Goal: Obtain resource: Obtain resource

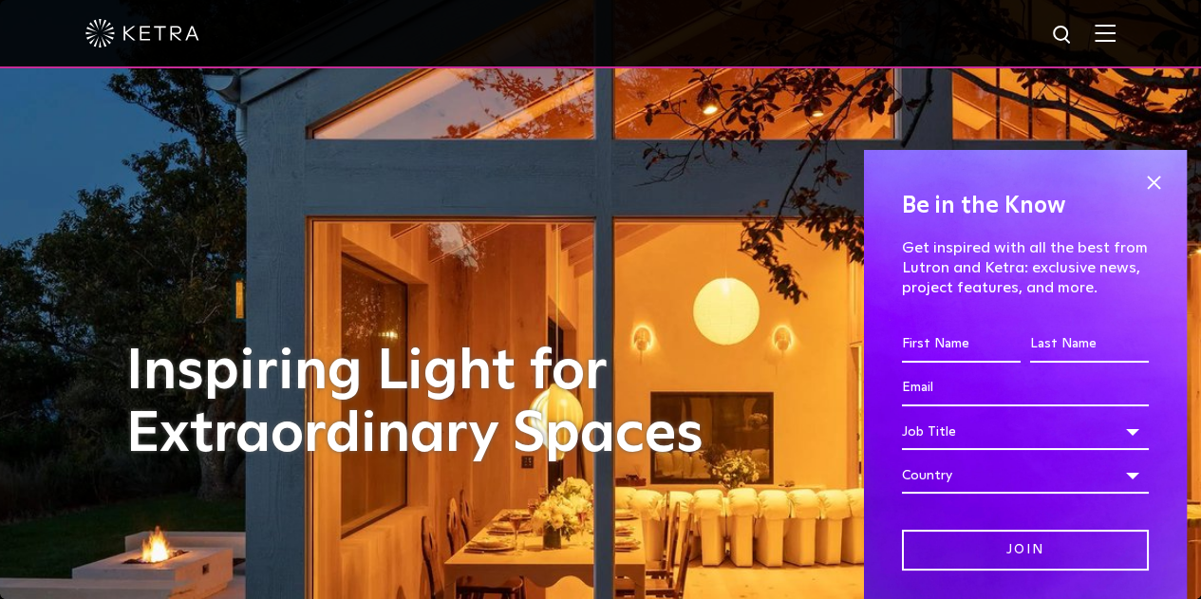
click at [1115, 35] on img at bounding box center [1105, 33] width 21 height 18
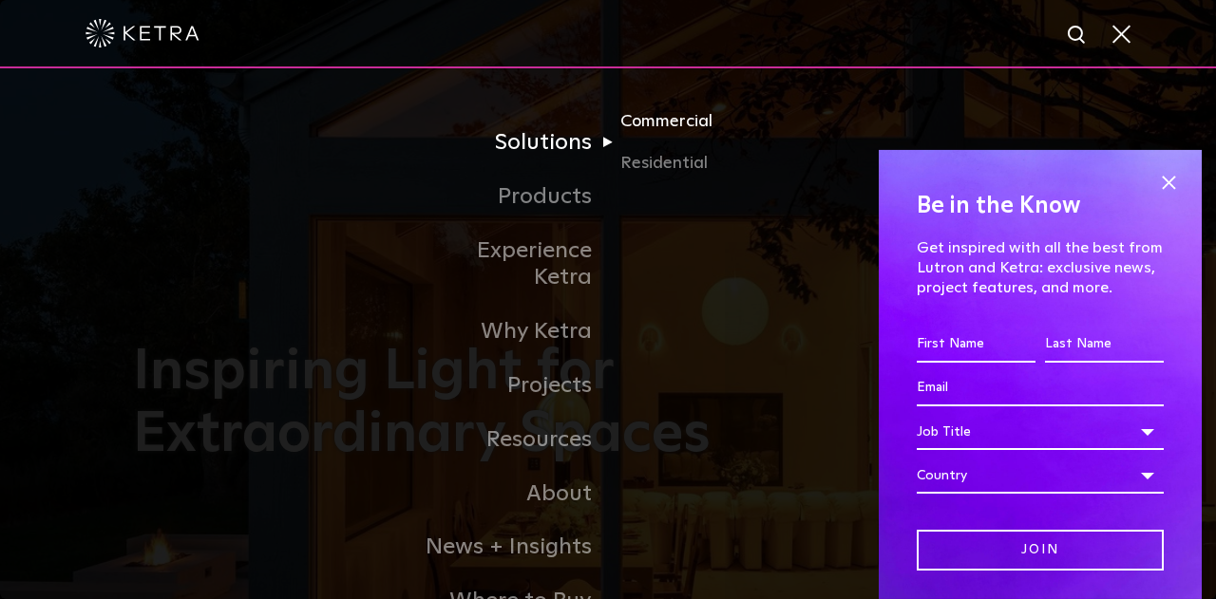
click at [672, 128] on link "Commercial" at bounding box center [711, 129] width 182 height 42
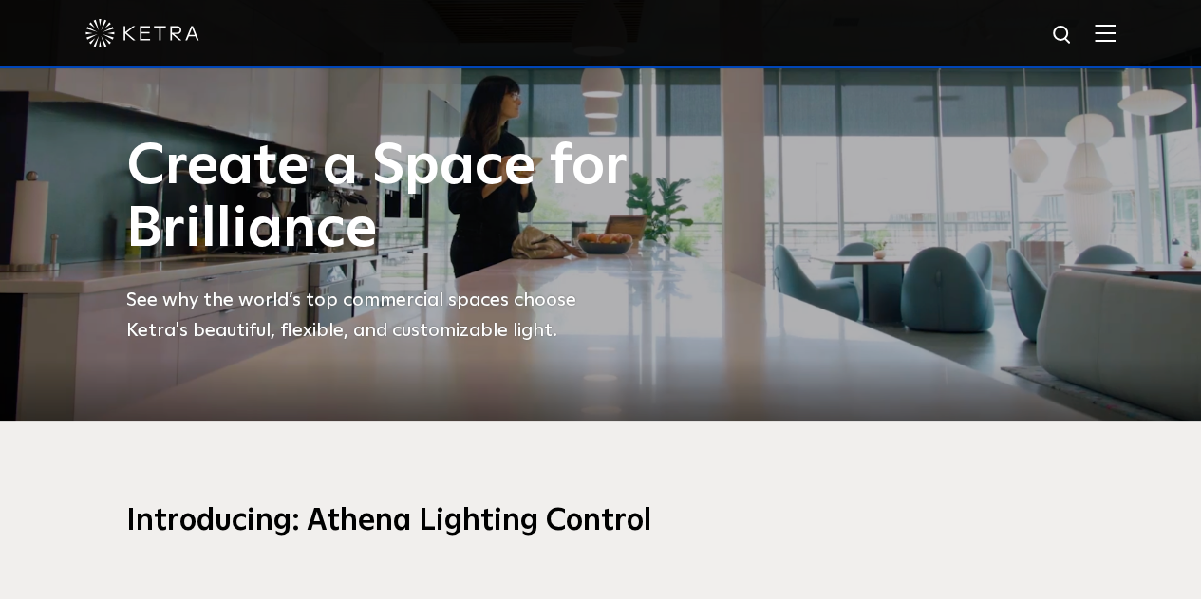
scroll to position [177, 0]
click at [1116, 30] on img at bounding box center [1105, 33] width 21 height 18
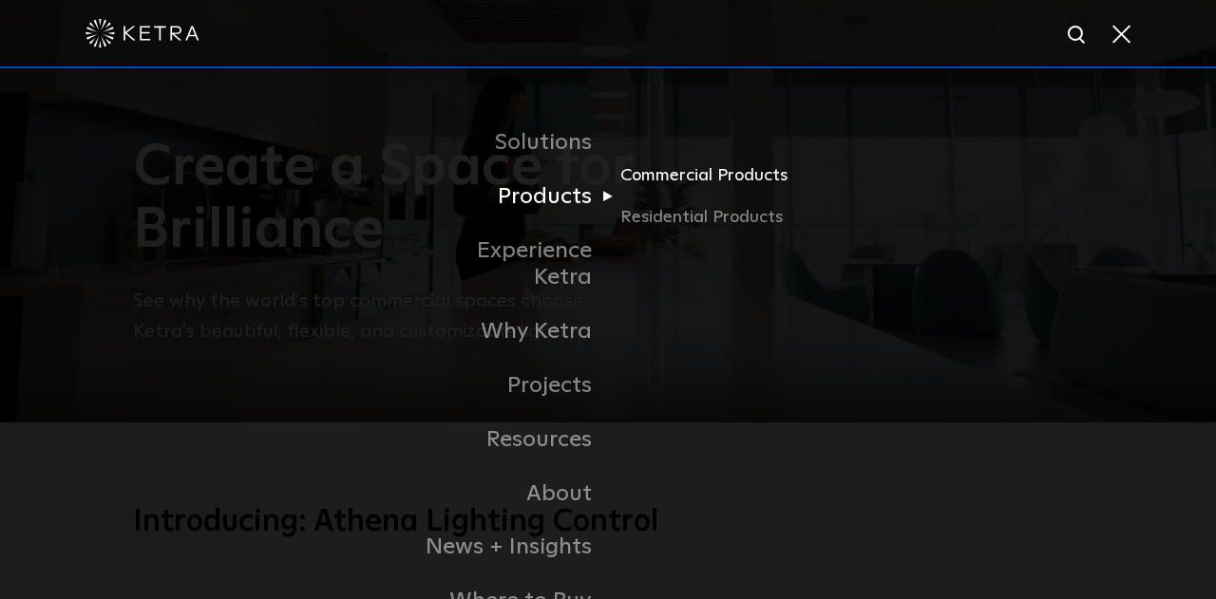
click at [656, 181] on link "Commercial Products" at bounding box center [711, 183] width 182 height 42
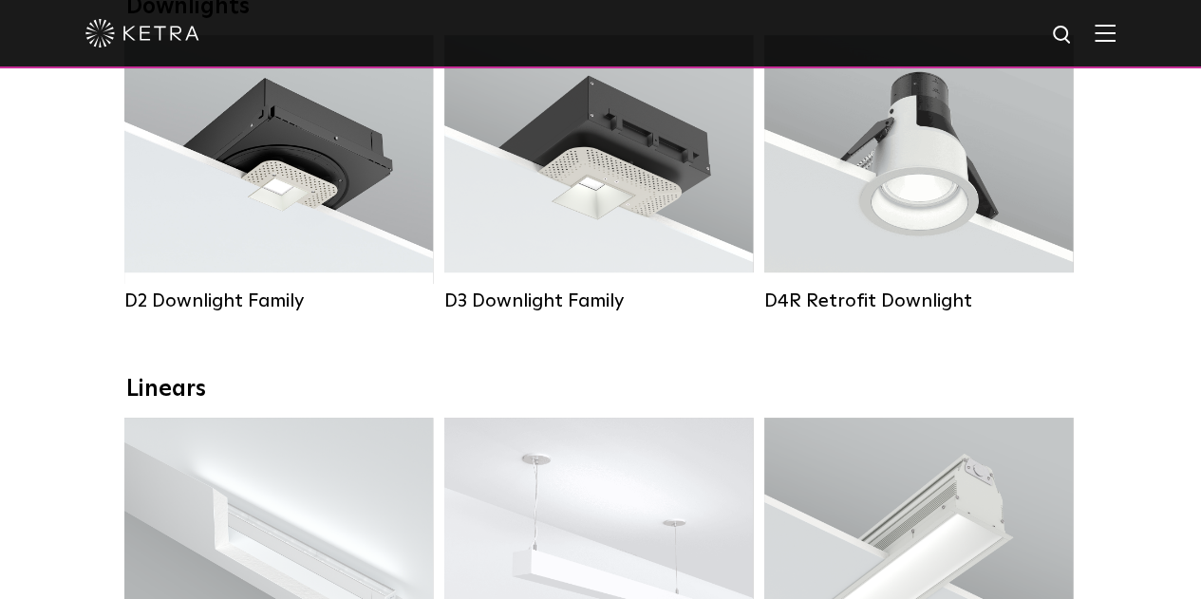
scroll to position [383, 0]
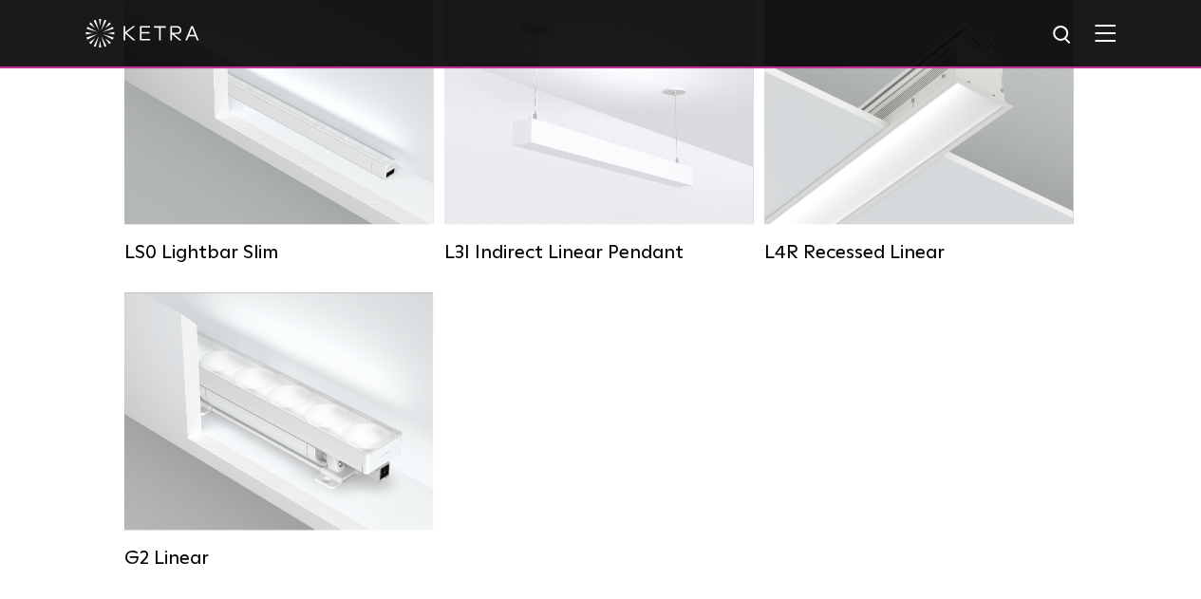
scroll to position [840, 0]
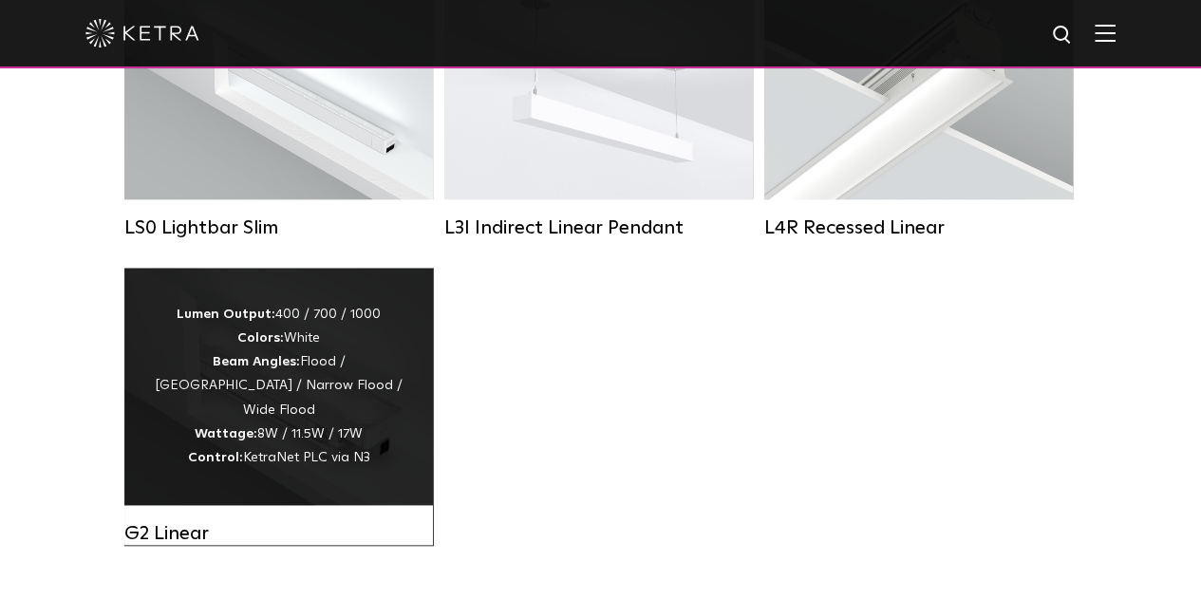
click at [351, 347] on div "Lumen Output: 400 / 700 / 1000 Colors: White Beam Angles: Flood / Graze / Narro…" at bounding box center [279, 386] width 252 height 167
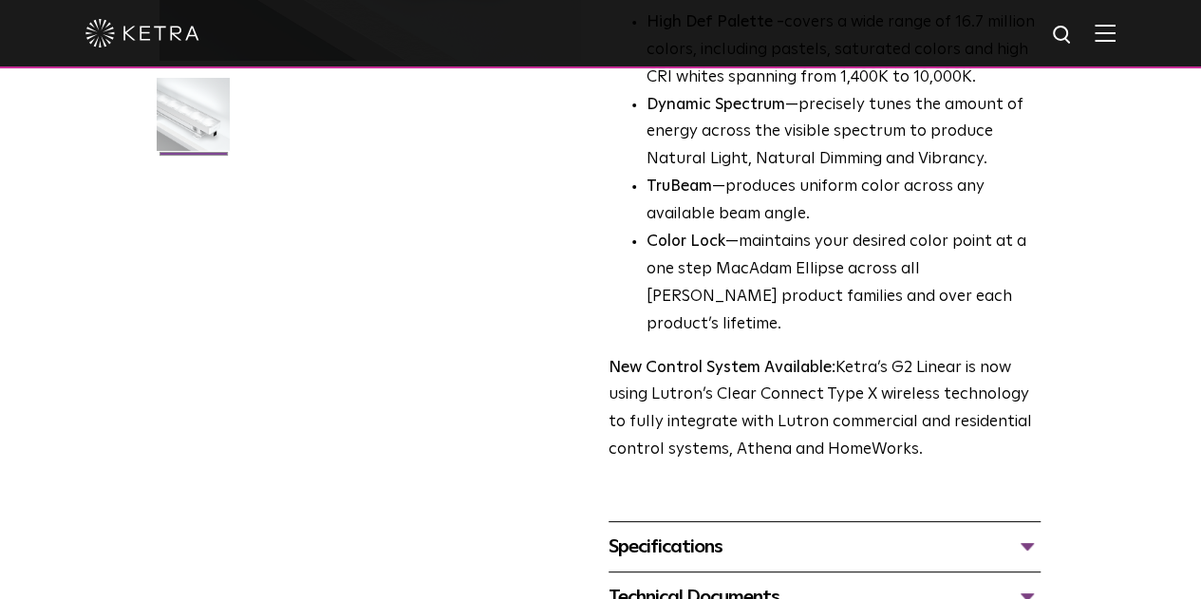
scroll to position [506, 0]
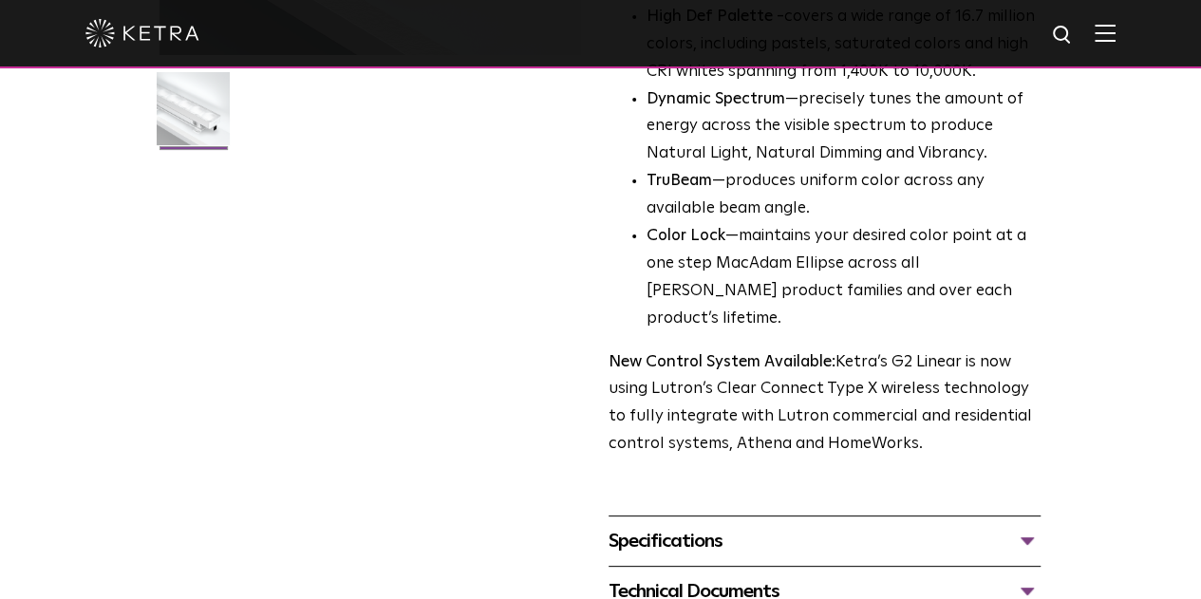
click at [1041, 526] on div "Specifications" at bounding box center [825, 541] width 432 height 30
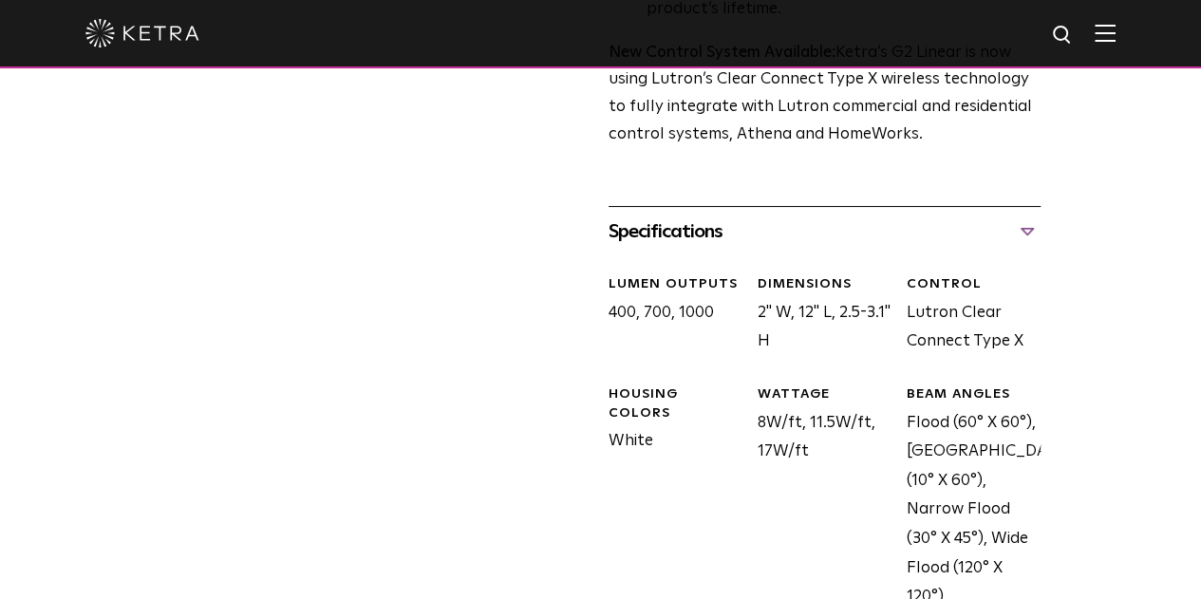
scroll to position [846, 0]
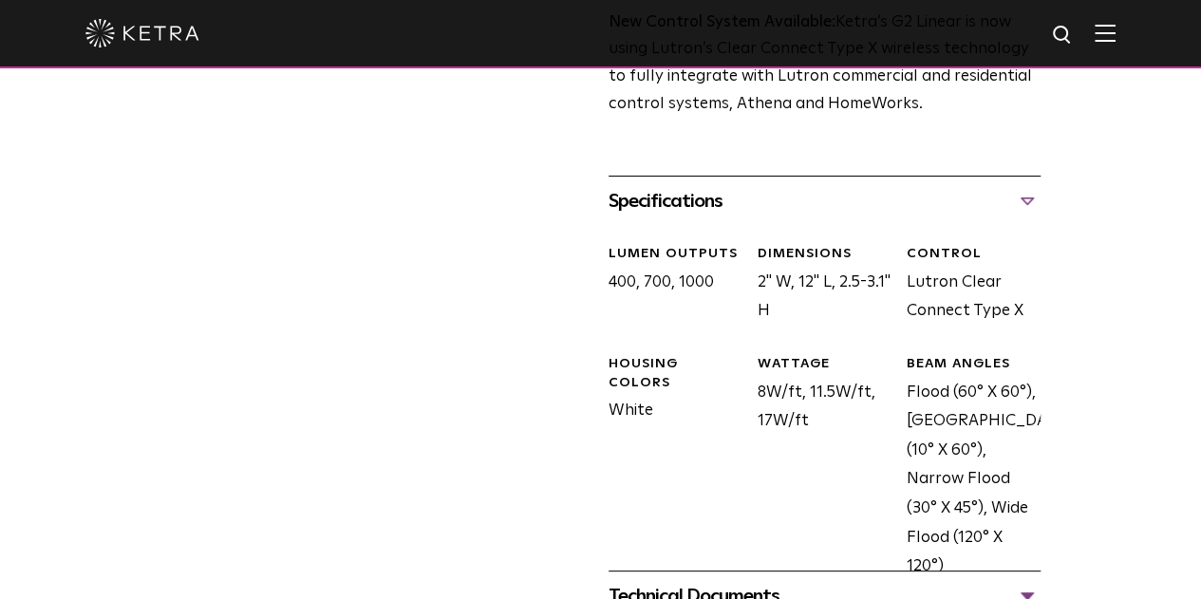
click at [1041, 581] on div "Technical Documents" at bounding box center [825, 596] width 432 height 30
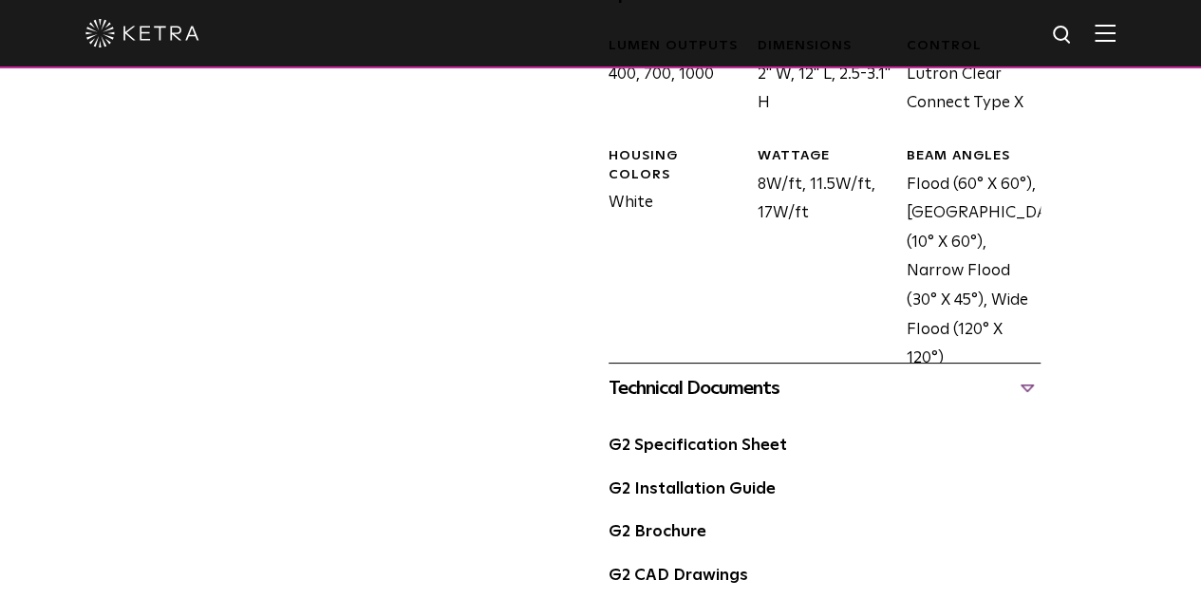
scroll to position [1053, 0]
click at [737, 439] on link "G2 Specification Sheet" at bounding box center [698, 447] width 179 height 16
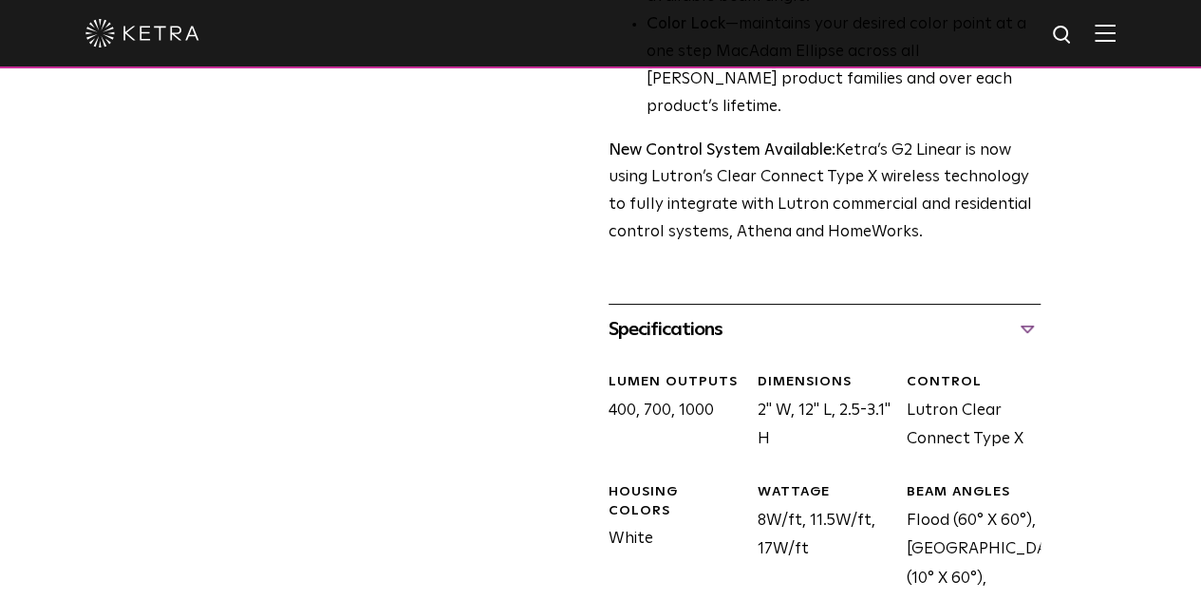
scroll to position [711, 0]
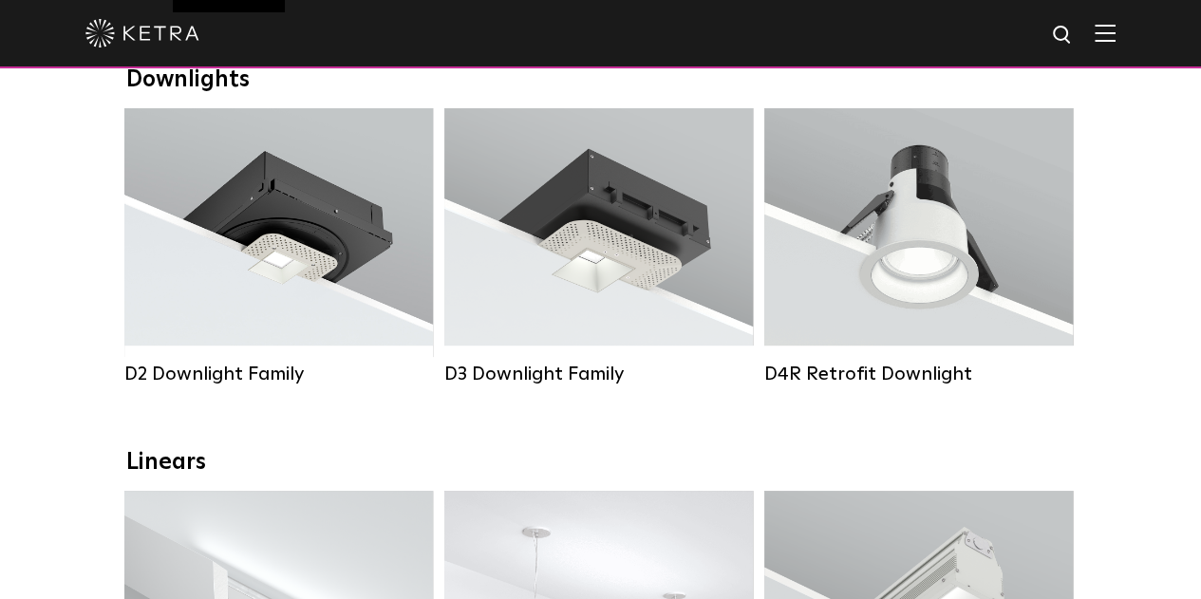
scroll to position [312, 0]
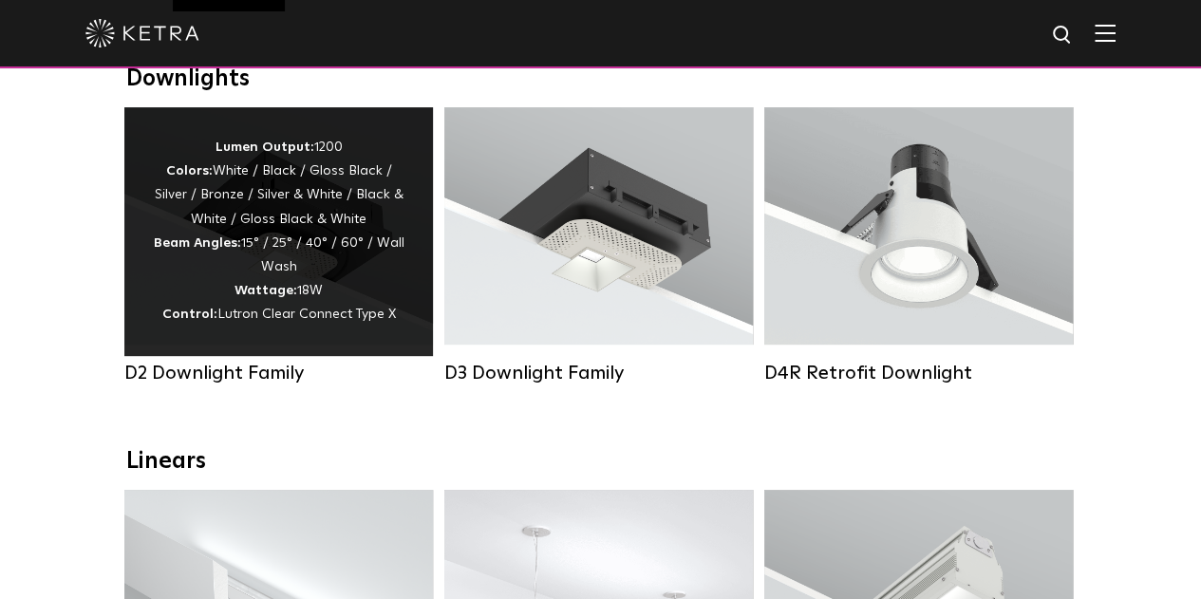
click at [285, 263] on div "Lumen Output: 1200 Colors: White / Black / Gloss Black / Silver / Bronze / Silv…" at bounding box center [279, 232] width 252 height 192
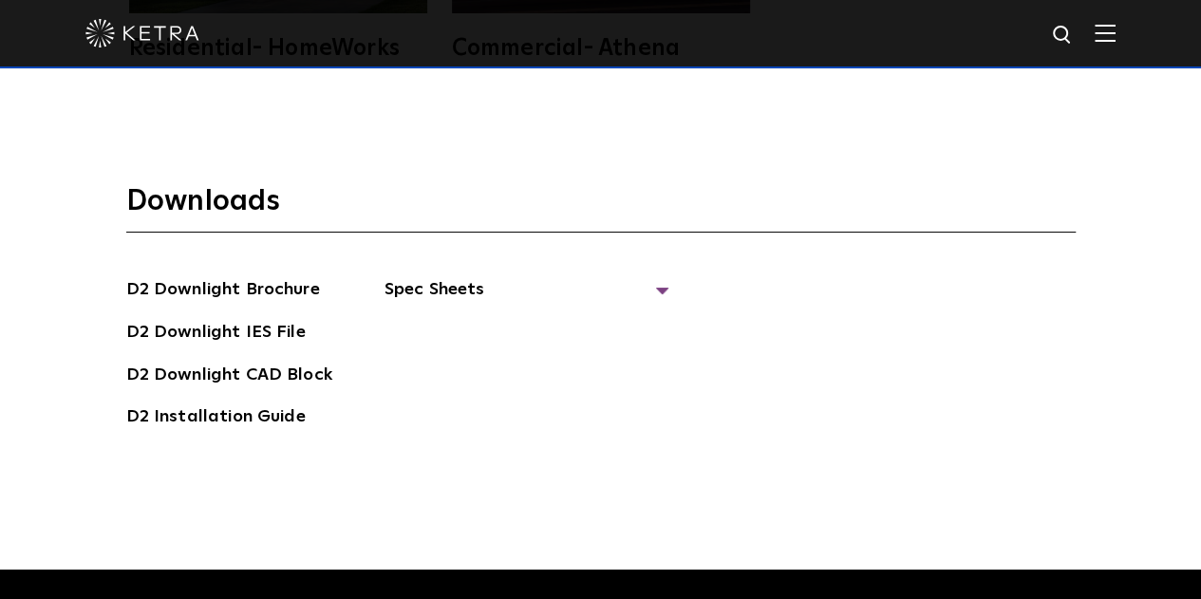
scroll to position [4726, 0]
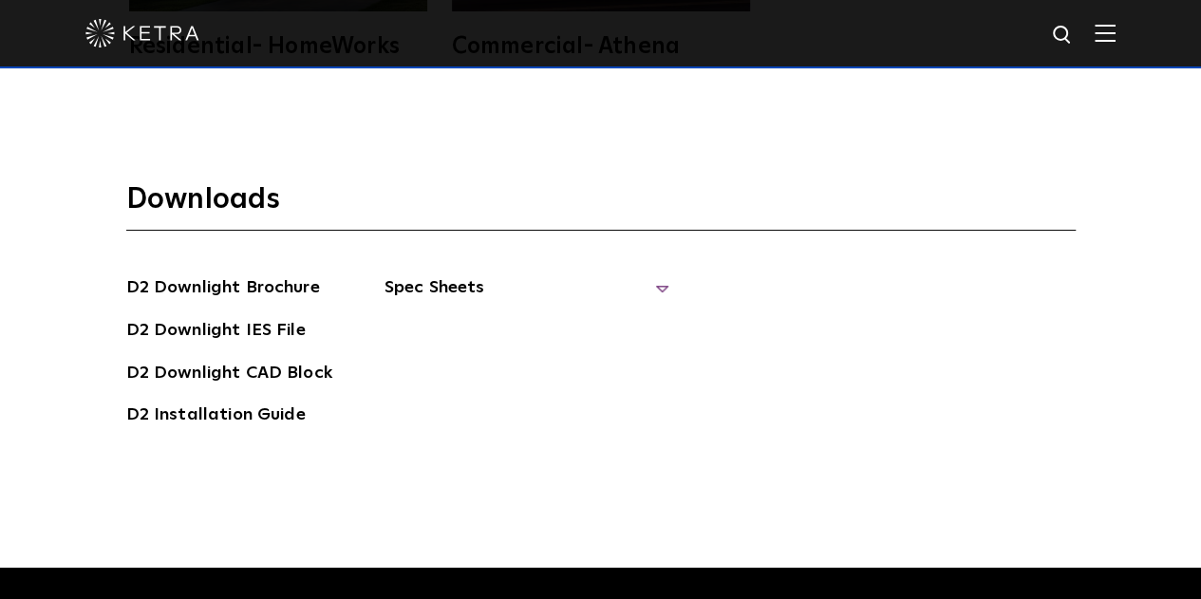
click at [651, 274] on span "Spec Sheets" at bounding box center [527, 295] width 285 height 42
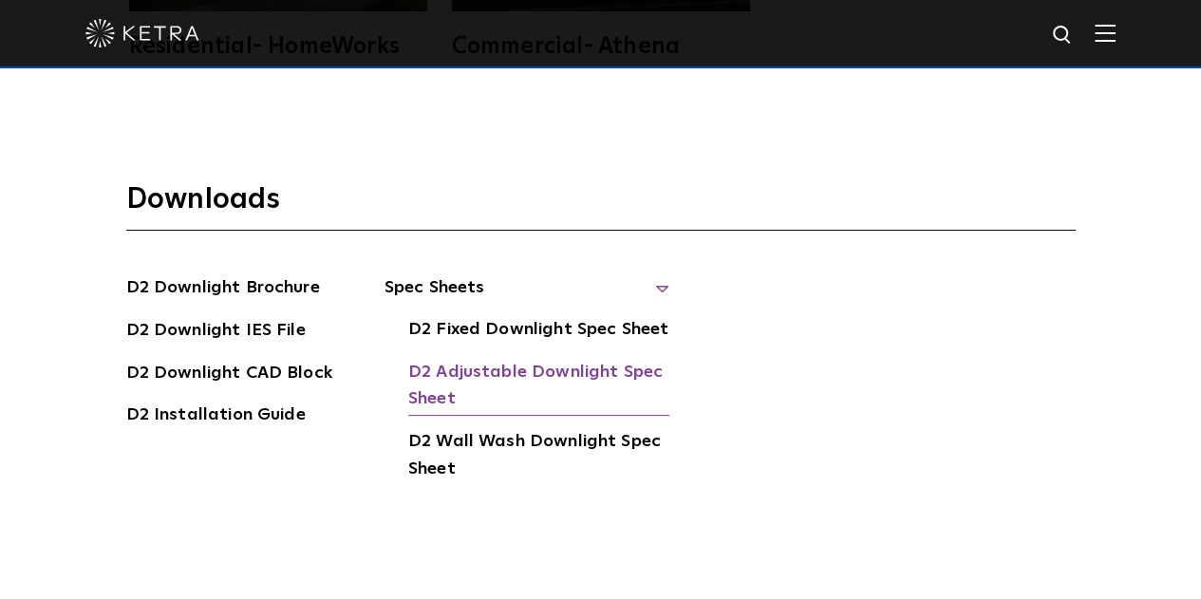
click at [555, 359] on link "D2 Adjustable Downlight Spec Sheet" at bounding box center [538, 388] width 261 height 58
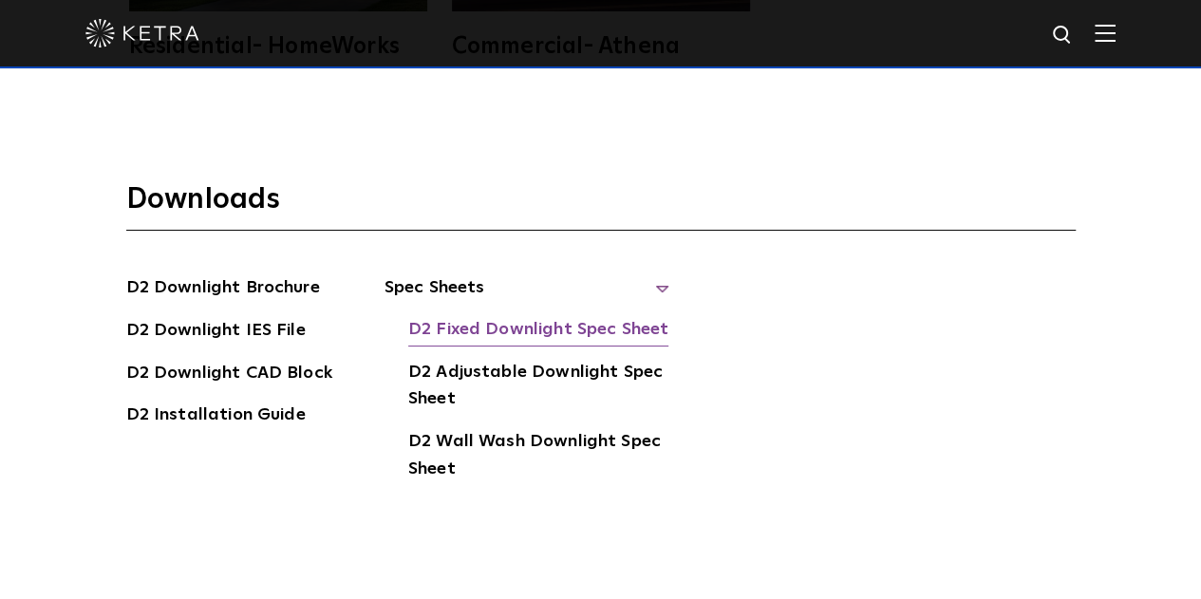
click at [429, 316] on link "D2 Fixed Downlight Spec Sheet" at bounding box center [538, 331] width 260 height 30
